Goal: Check status: Check status

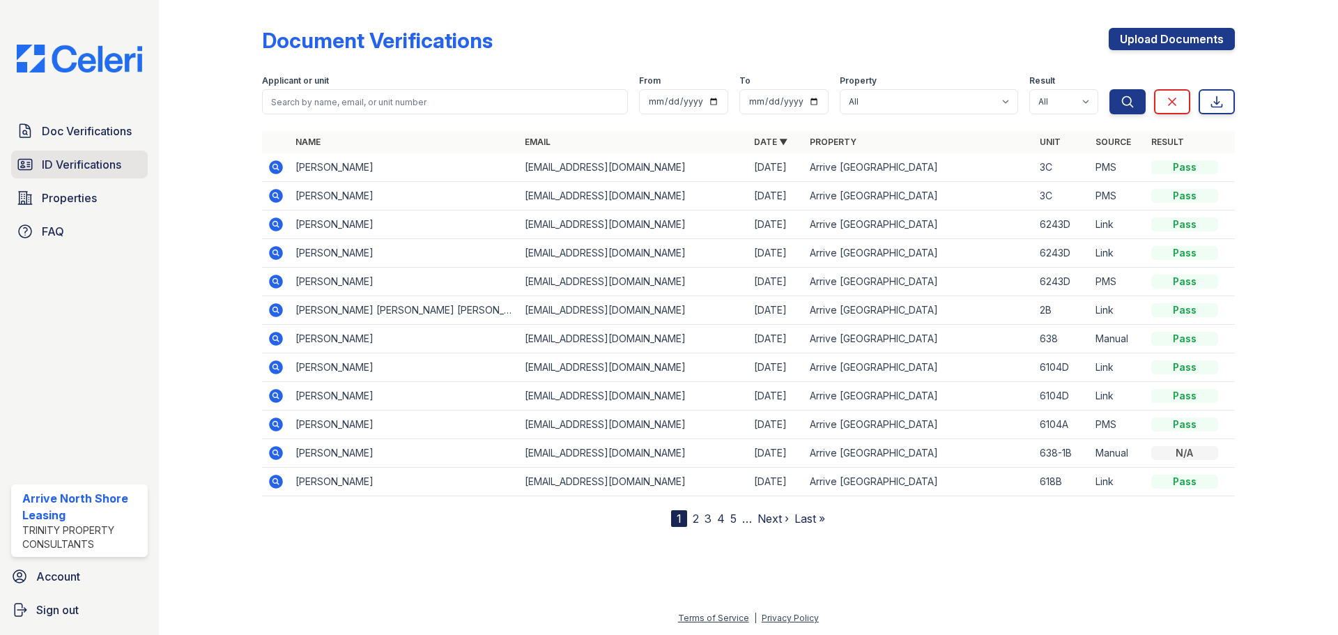
click at [86, 154] on link "ID Verifications" at bounding box center [79, 165] width 137 height 28
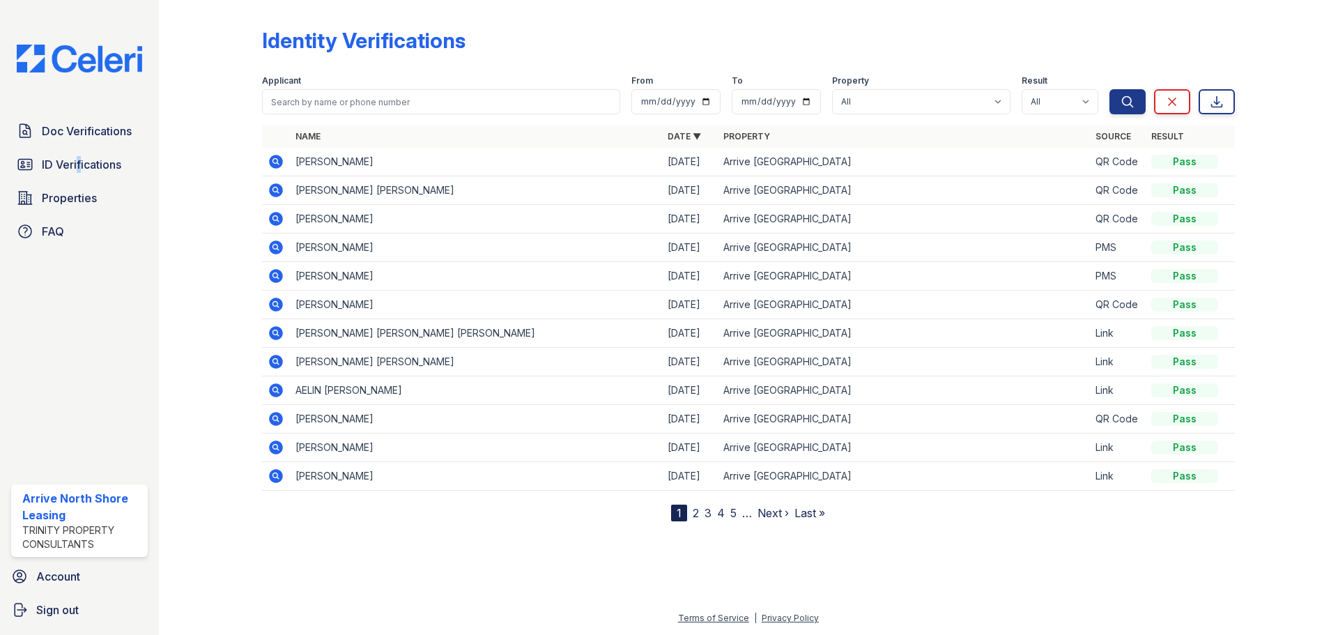
click at [74, 181] on div "Doc Verifications ID Verifications Properties FAQ" at bounding box center [80, 181] width 148 height 128
click at [78, 164] on span "ID Verifications" at bounding box center [81, 164] width 79 height 17
click at [52, 126] on span "Doc Verifications" at bounding box center [87, 131] width 90 height 17
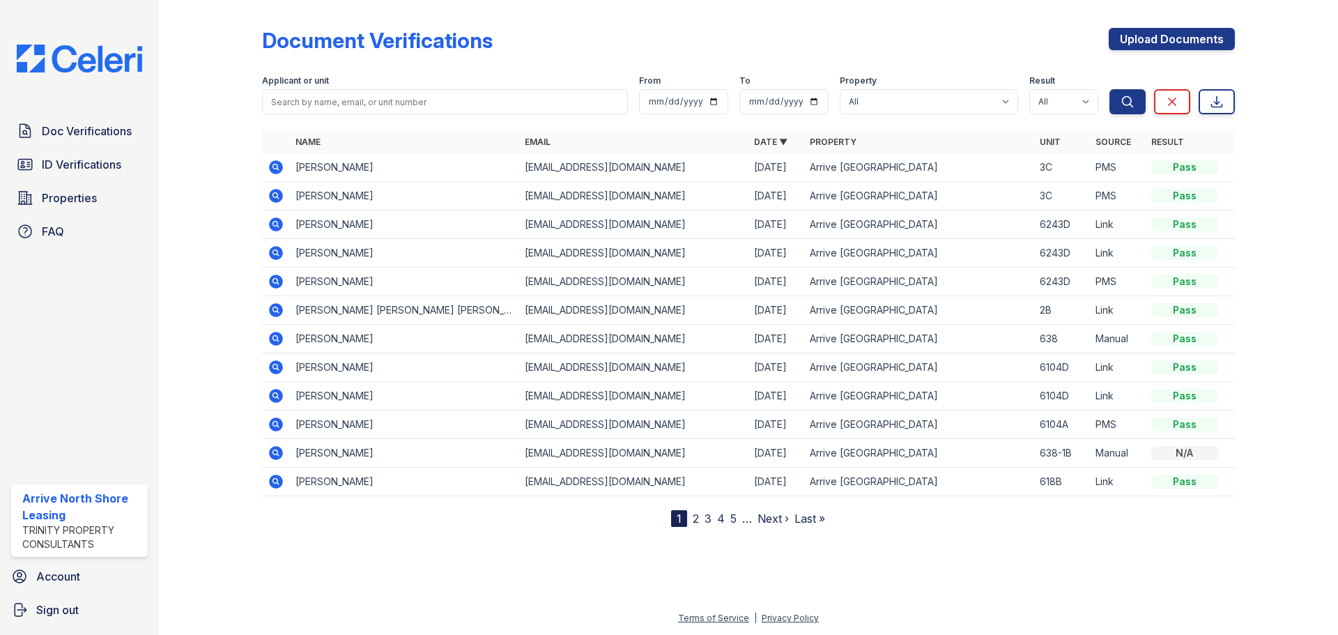
click at [274, 194] on icon at bounding box center [274, 194] width 3 height 3
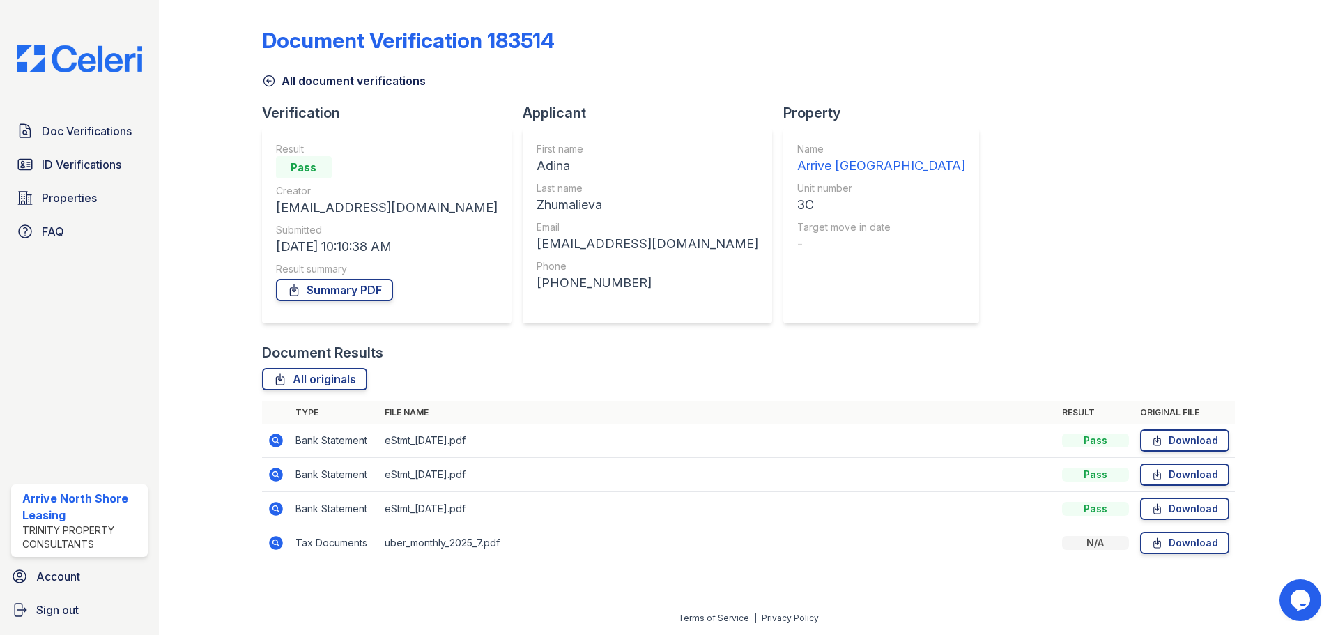
click at [280, 512] on icon at bounding box center [276, 509] width 14 height 14
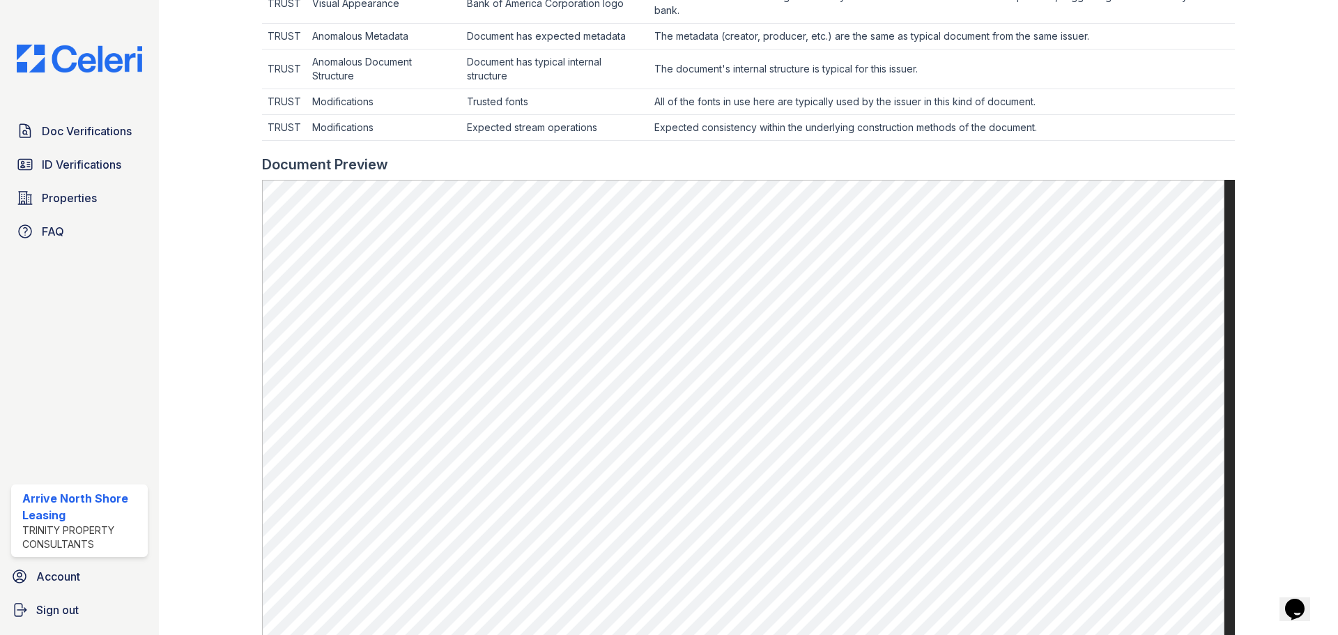
scroll to position [558, 0]
